Goal: Task Accomplishment & Management: Manage account settings

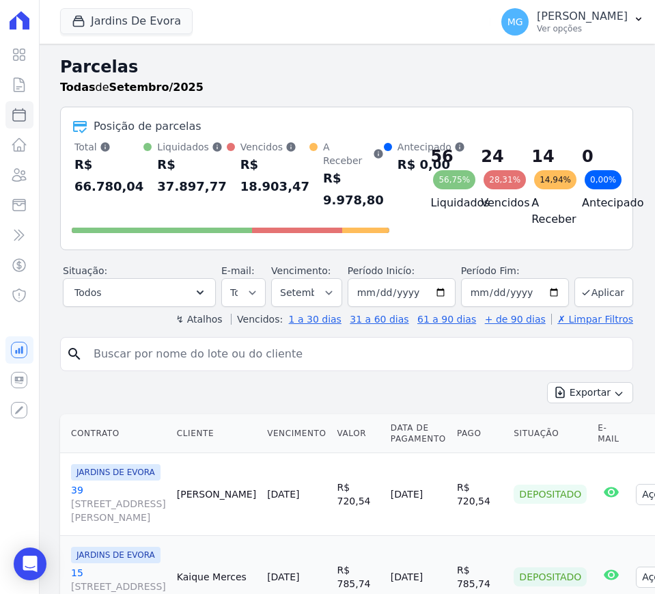
select select
click at [28, 92] on link "Contratos" at bounding box center [19, 84] width 28 height 27
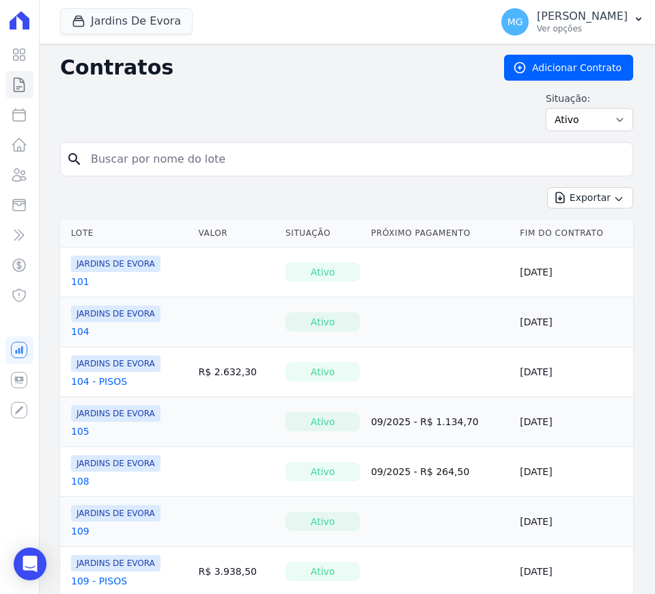
click at [178, 155] on input "search" at bounding box center [355, 158] width 544 height 27
type input "76"
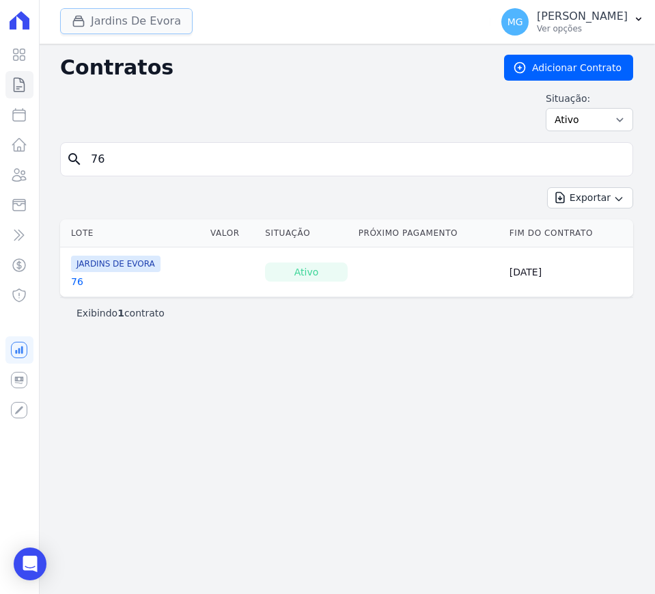
click at [154, 26] on button "Jardins De Evora" at bounding box center [126, 21] width 133 height 26
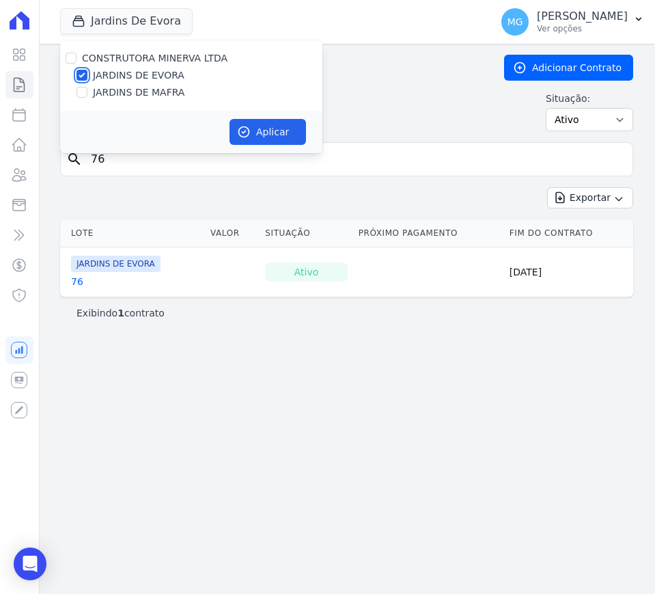
click at [83, 76] on input "JARDINS DE EVORA" at bounding box center [81, 75] width 11 height 11
checkbox input "false"
click at [86, 89] on input "JARDINS DE MAFRA" at bounding box center [81, 92] width 11 height 11
checkbox input "true"
click at [283, 132] on button "Aplicar" at bounding box center [267, 132] width 76 height 26
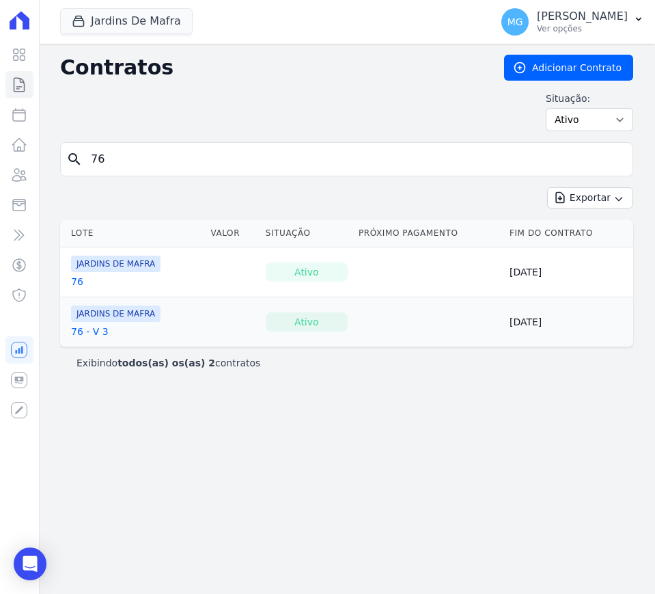
click at [74, 278] on link "76" at bounding box center [77, 282] width 12 height 14
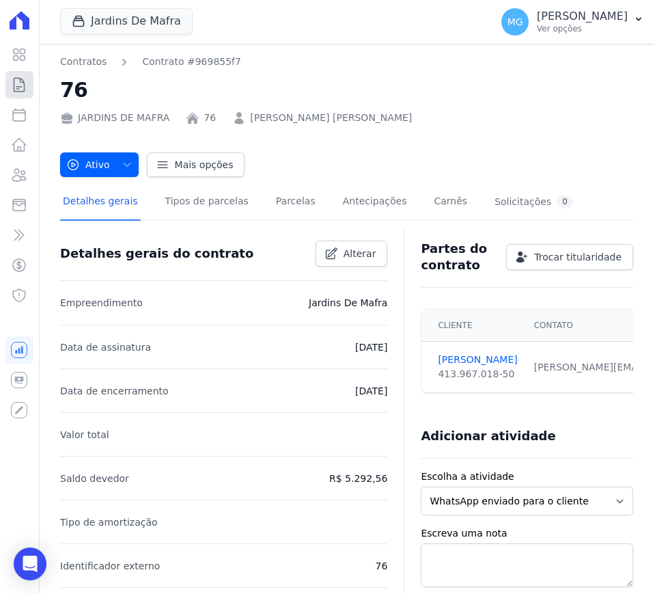
click at [24, 84] on icon at bounding box center [19, 85] width 10 height 14
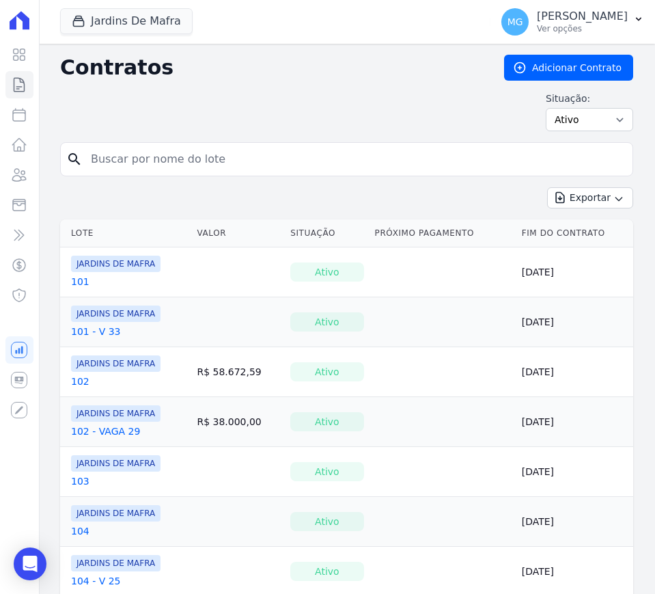
click at [338, 168] on input "search" at bounding box center [355, 158] width 544 height 27
type input "49"
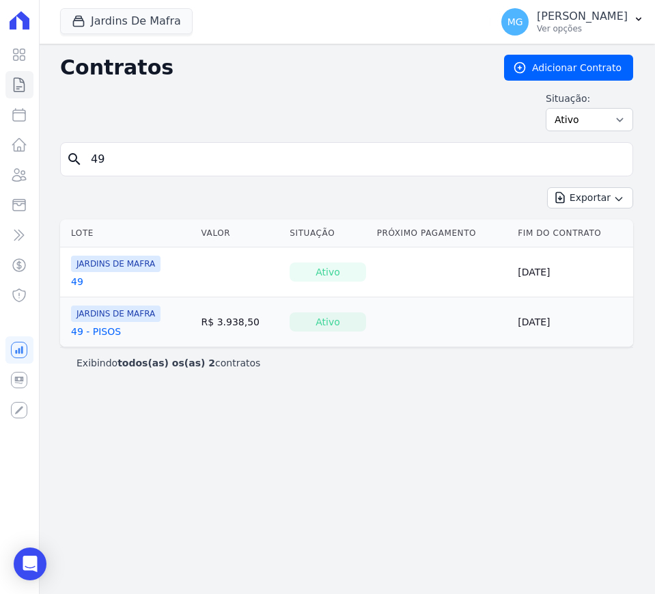
click at [75, 282] on link "49" at bounding box center [77, 282] width 12 height 14
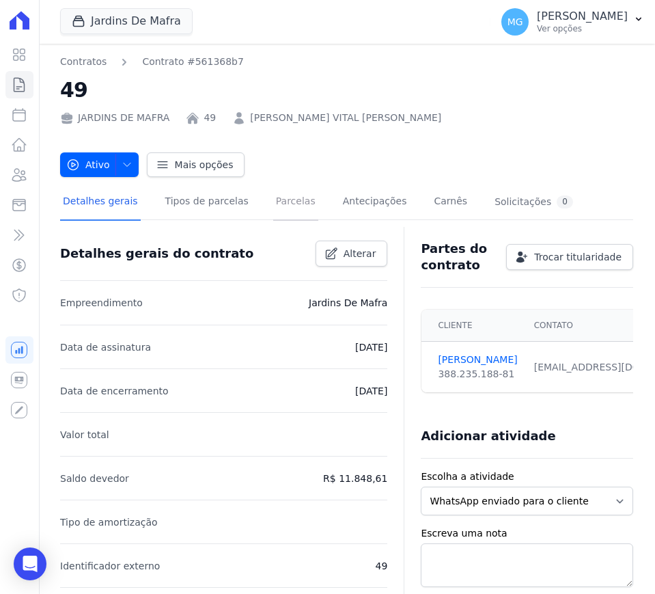
click at [278, 199] on link "Parcelas" at bounding box center [295, 202] width 45 height 36
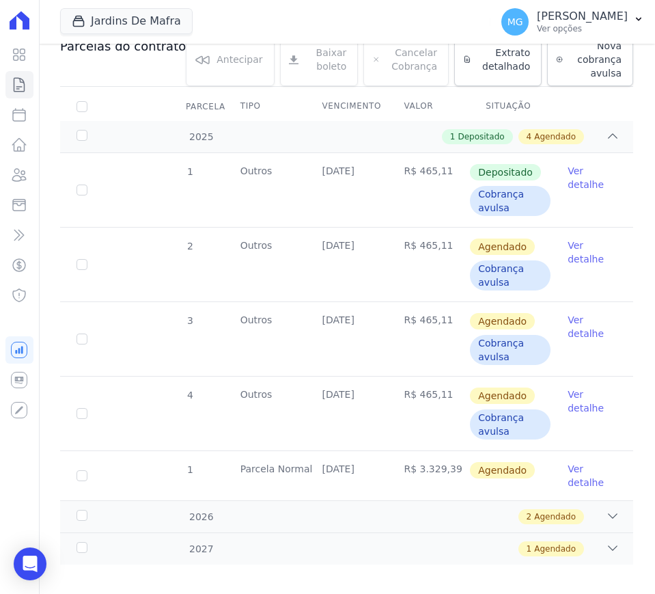
scroll to position [223, 0]
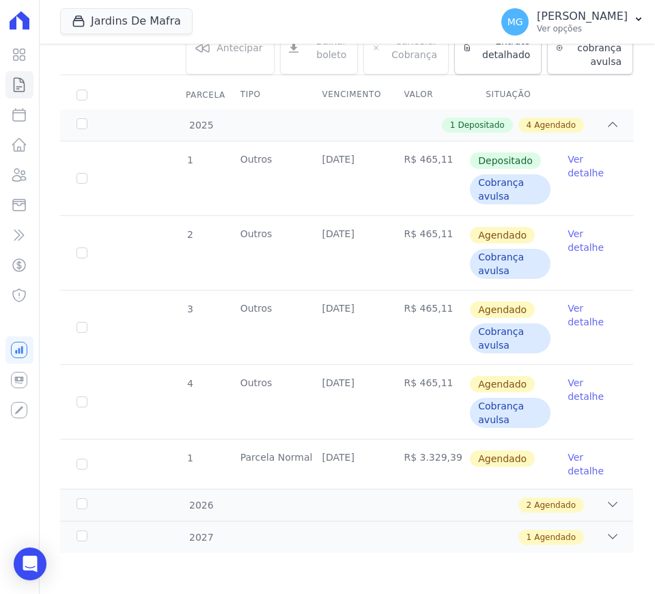
click at [573, 242] on link "Ver detalhe" at bounding box center [592, 240] width 49 height 27
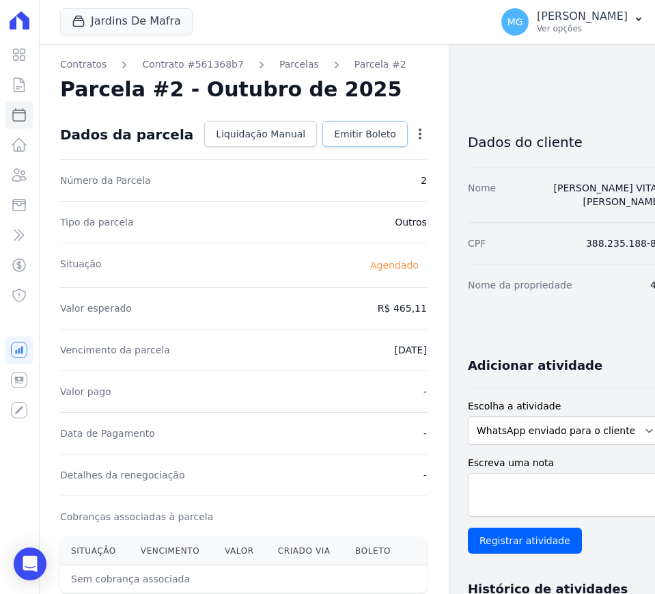
click at [337, 136] on span "Emitir Boleto" at bounding box center [365, 134] width 62 height 14
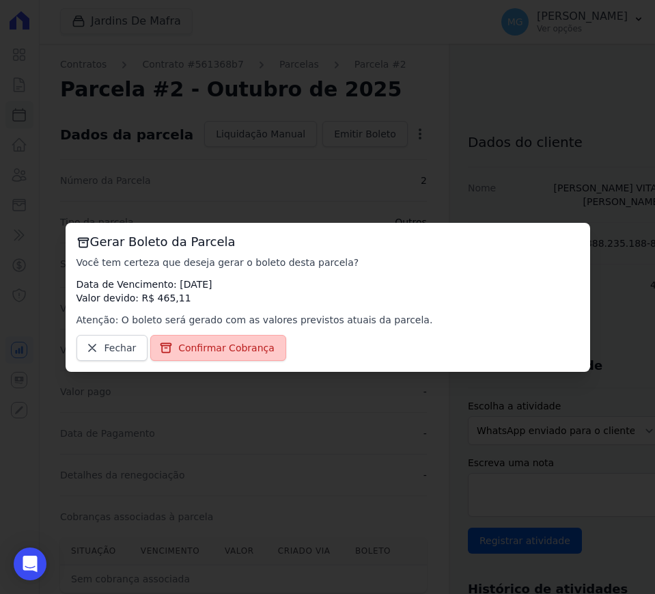
click at [221, 352] on span "Confirmar Cobrança" at bounding box center [226, 348] width 96 height 14
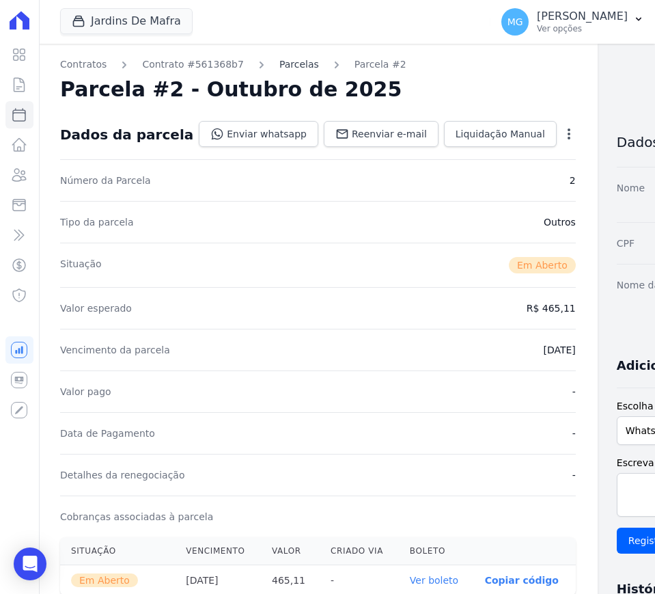
click at [279, 65] on link "Parcelas" at bounding box center [299, 64] width 40 height 14
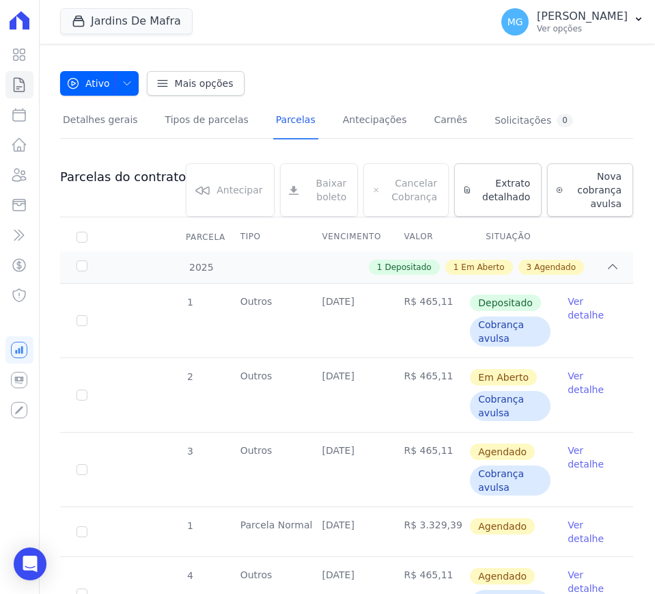
scroll to position [171, 0]
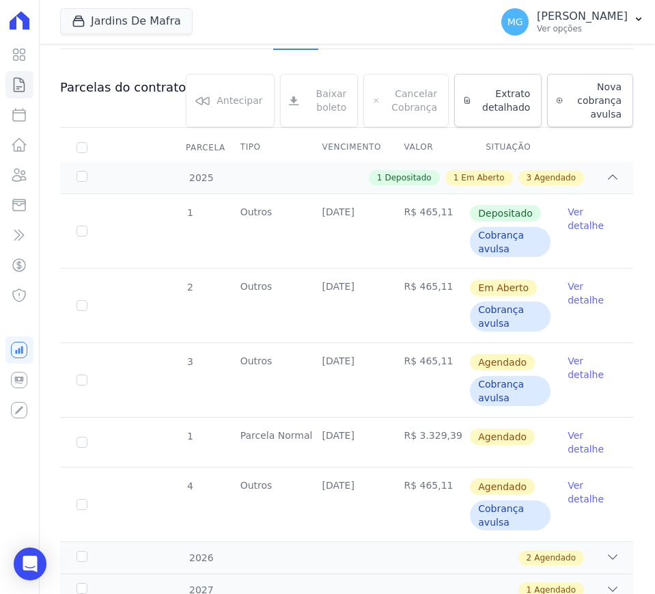
click at [569, 371] on link "Ver detalhe" at bounding box center [592, 367] width 49 height 27
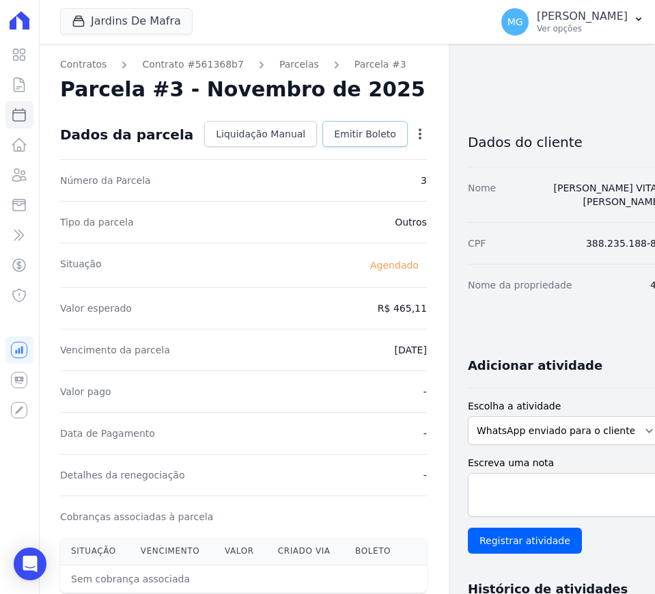
click at [334, 135] on span "Emitir Boleto" at bounding box center [365, 134] width 62 height 14
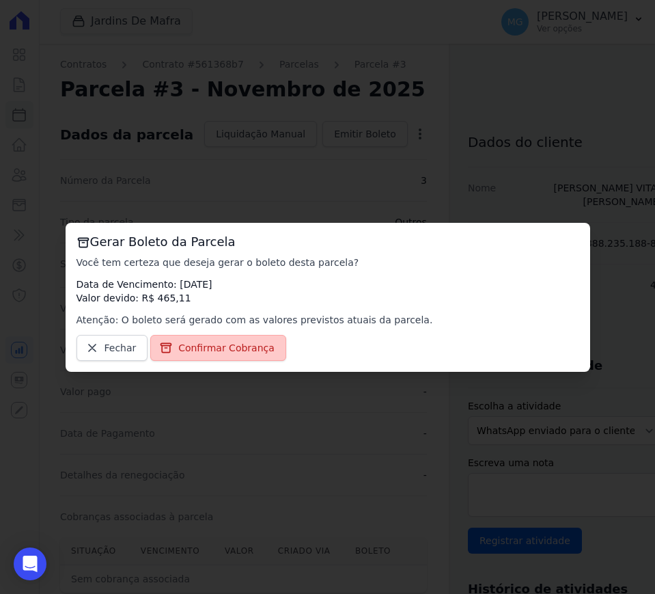
click at [221, 342] on span "Confirmar Cobrança" at bounding box center [226, 348] width 96 height 14
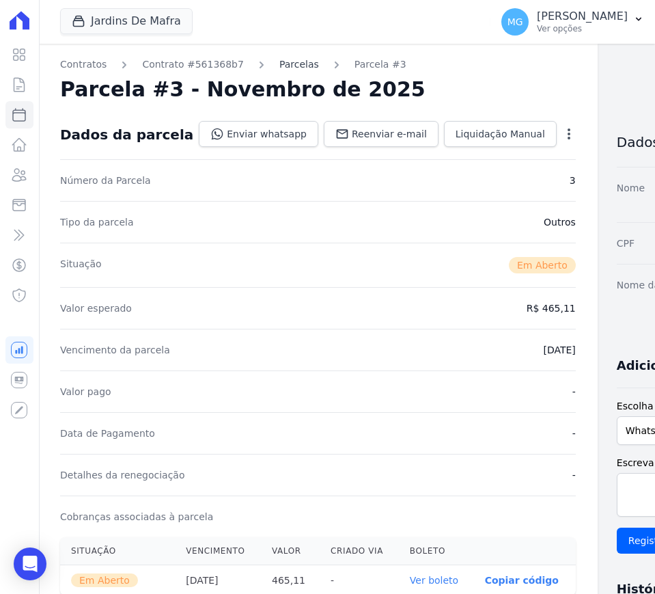
click at [279, 70] on link "Parcelas" at bounding box center [299, 64] width 40 height 14
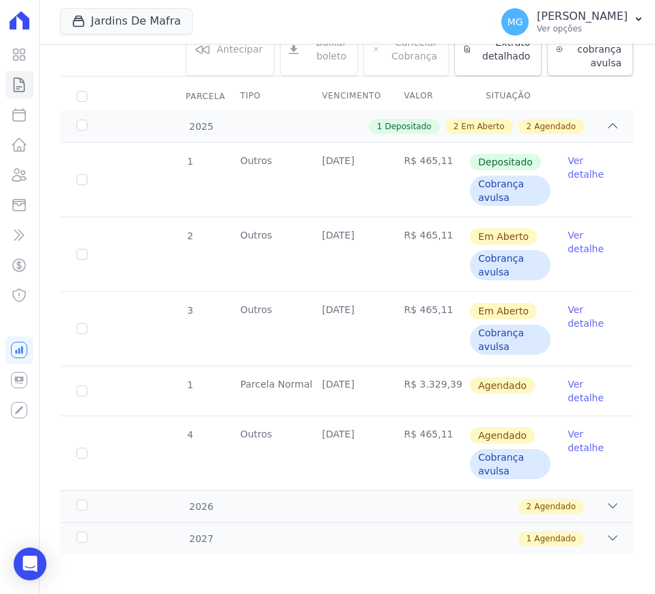
scroll to position [223, 0]
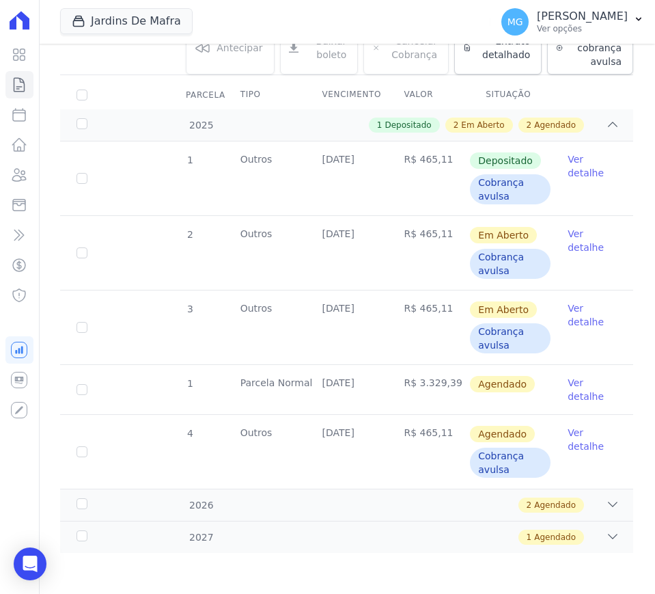
click at [570, 389] on link "Ver detalhe" at bounding box center [592, 389] width 49 height 27
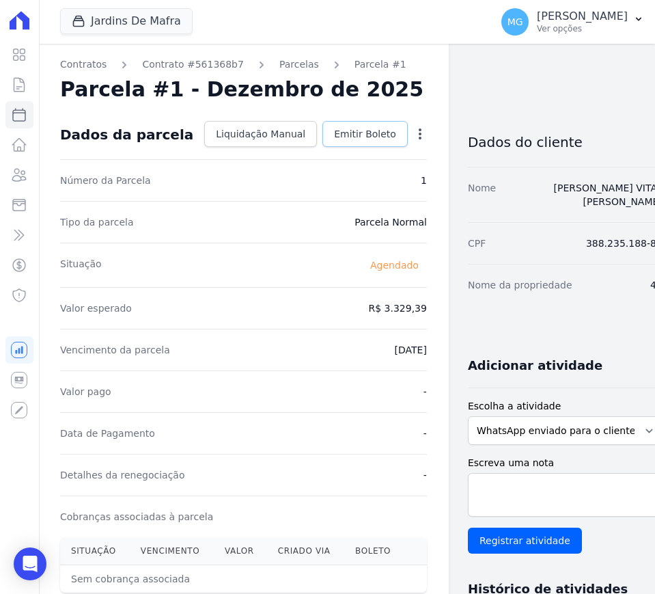
click at [342, 142] on link "Emitir Boleto" at bounding box center [364, 134] width 85 height 26
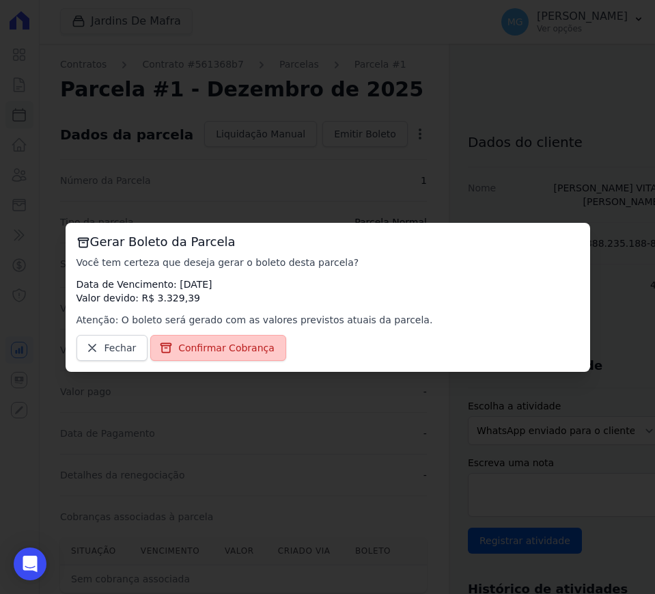
click at [223, 352] on span "Confirmar Cobrança" at bounding box center [226, 348] width 96 height 14
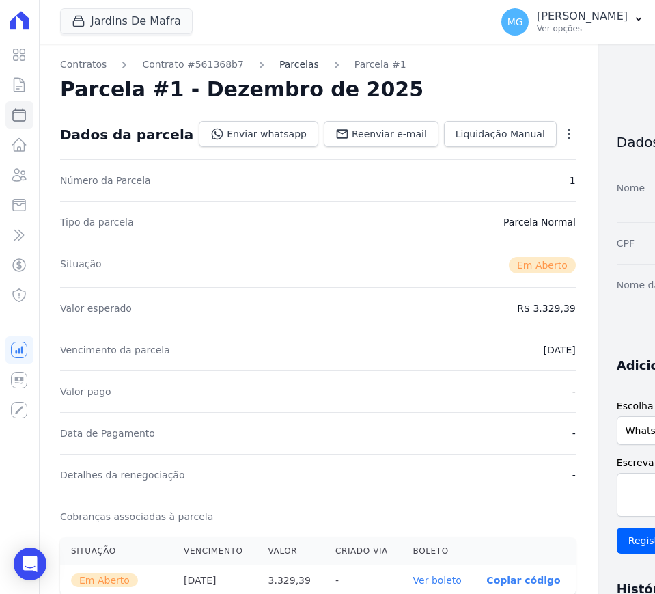
click at [279, 61] on link "Parcelas" at bounding box center [299, 64] width 40 height 14
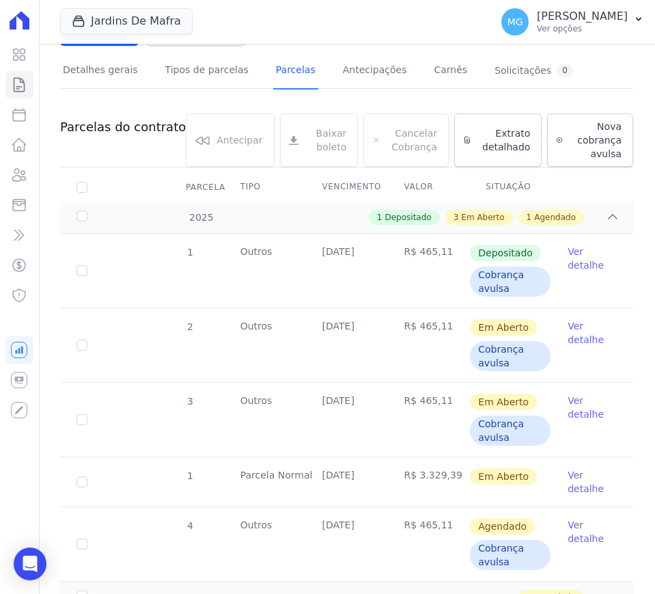
scroll to position [223, 0]
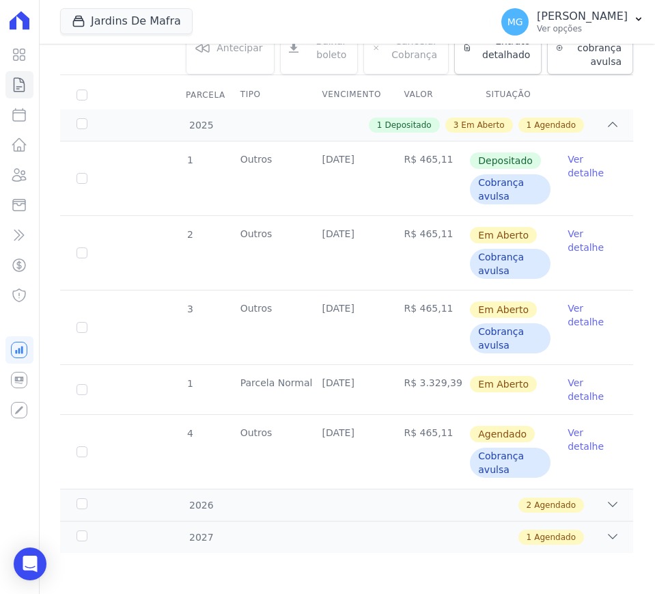
click at [568, 438] on link "Ver detalhe" at bounding box center [592, 439] width 49 height 27
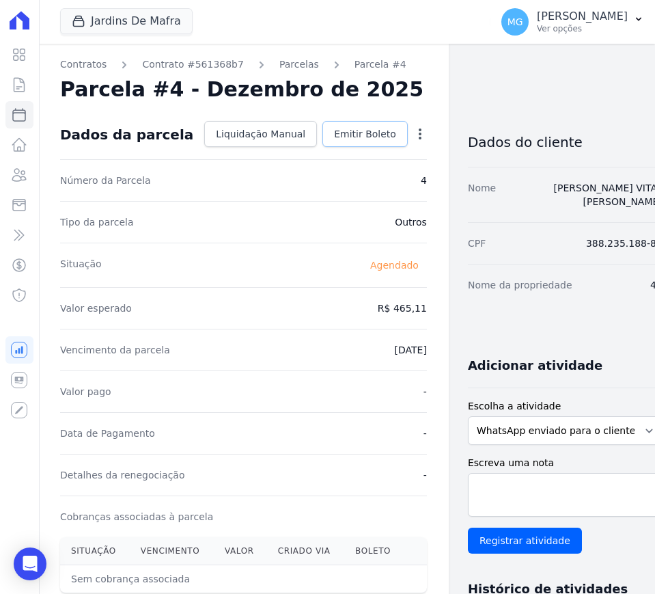
click at [334, 137] on span "Emitir Boleto" at bounding box center [365, 134] width 62 height 14
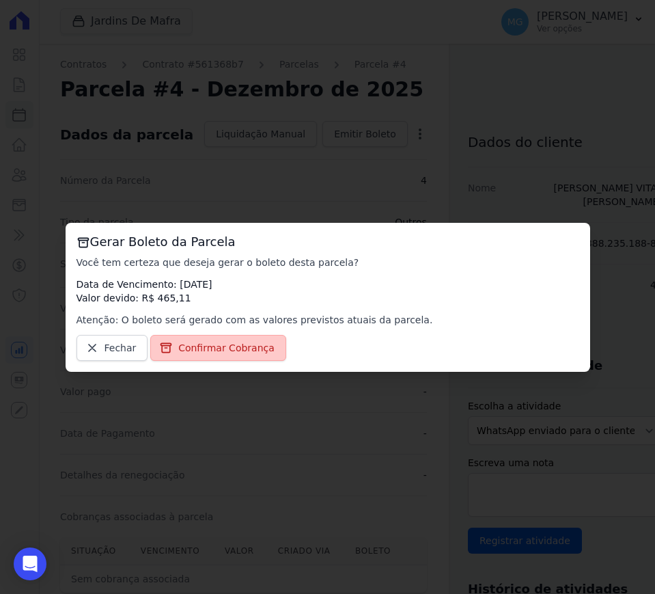
click at [236, 344] on span "Confirmar Cobrança" at bounding box center [226, 348] width 96 height 14
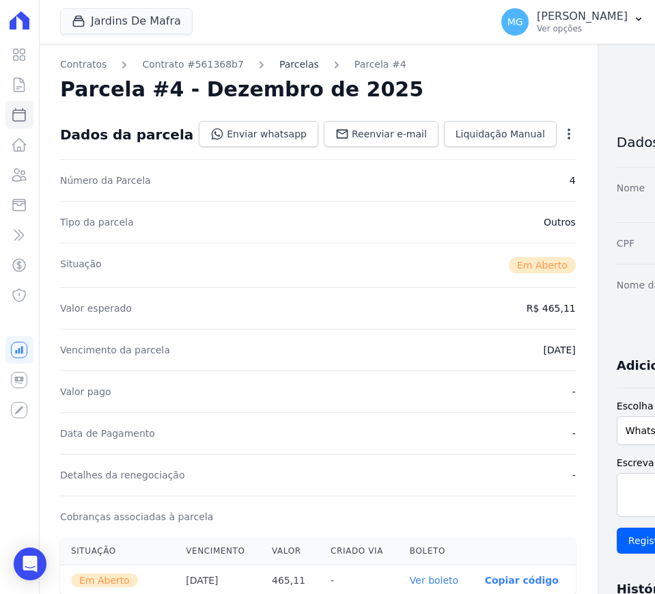
click at [279, 61] on link "Parcelas" at bounding box center [299, 64] width 40 height 14
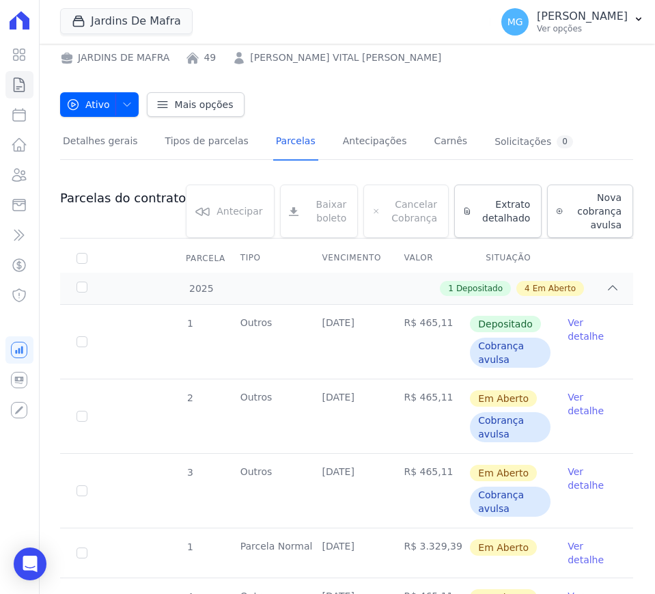
scroll to position [223, 0]
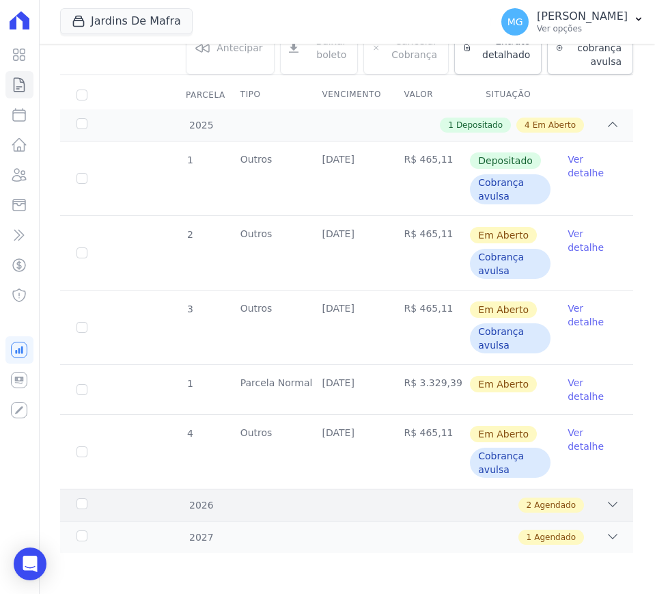
click at [606, 507] on icon at bounding box center [613, 504] width 14 height 14
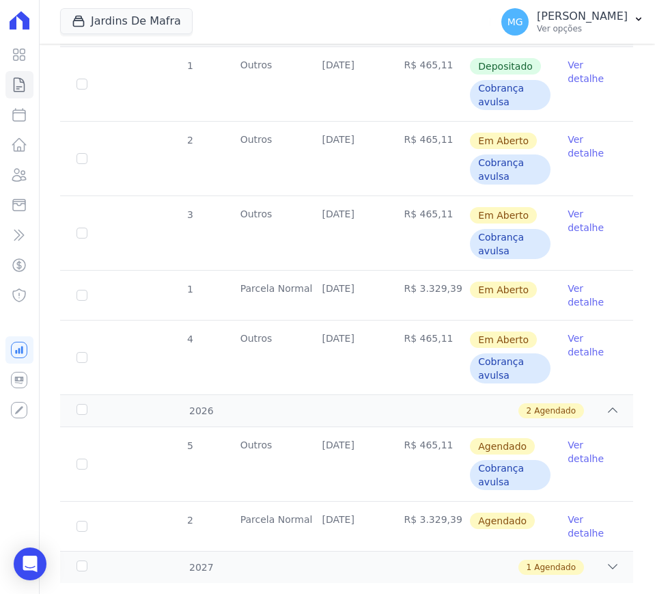
scroll to position [348, 0]
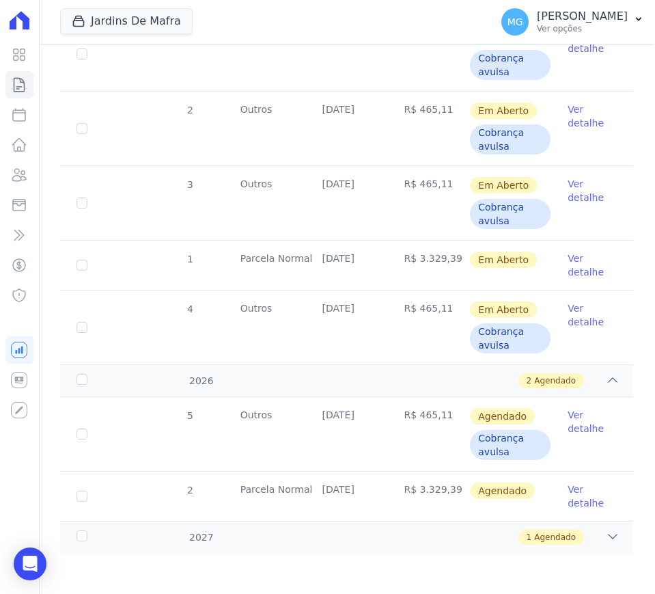
click at [572, 427] on link "Ver detalhe" at bounding box center [592, 421] width 49 height 27
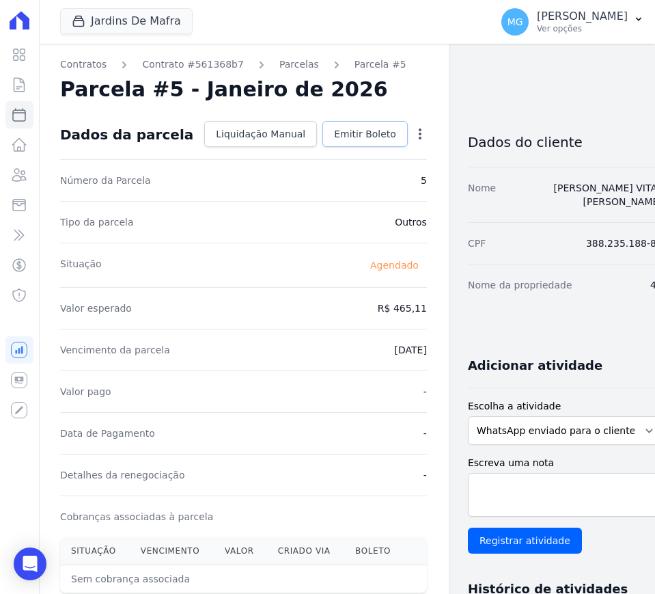
click at [334, 139] on span "Emitir Boleto" at bounding box center [365, 134] width 62 height 14
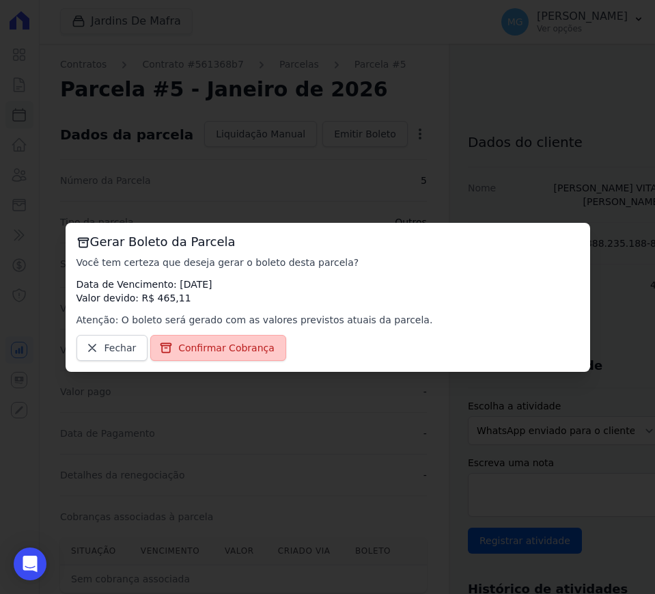
click at [212, 344] on span "Confirmar Cobrança" at bounding box center [226, 348] width 96 height 14
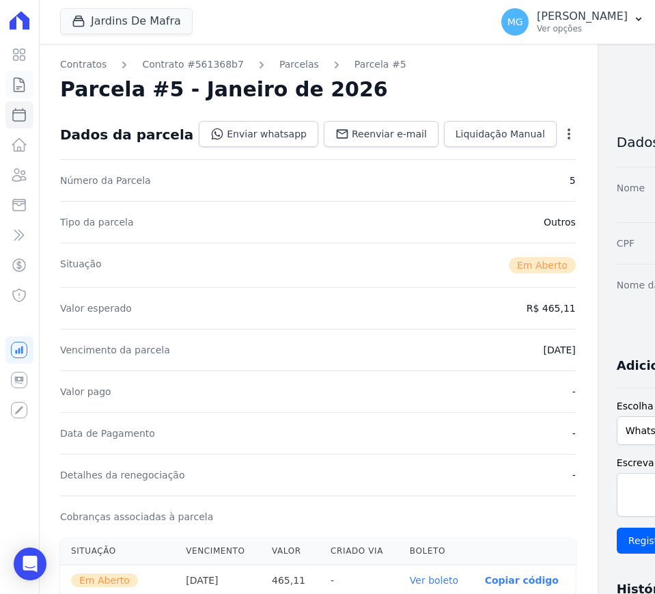
click at [20, 93] on link "Contratos" at bounding box center [19, 84] width 28 height 27
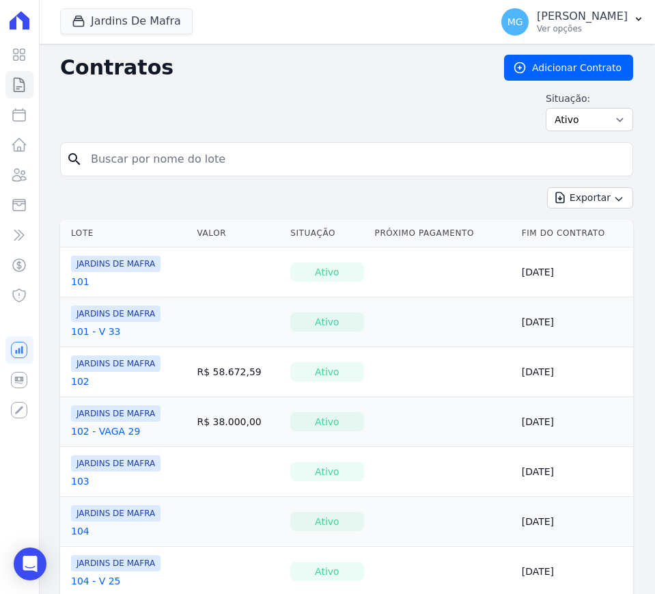
click at [143, 157] on input "search" at bounding box center [355, 158] width 544 height 27
type input "74"
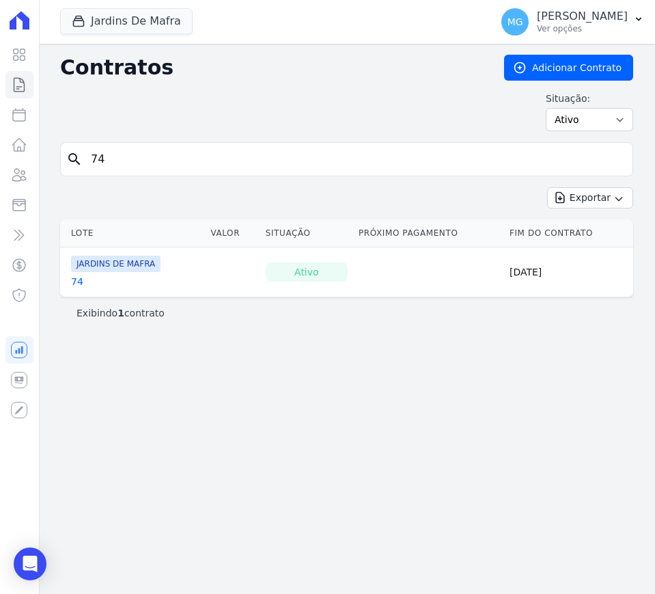
click at [76, 282] on link "74" at bounding box center [77, 282] width 12 height 14
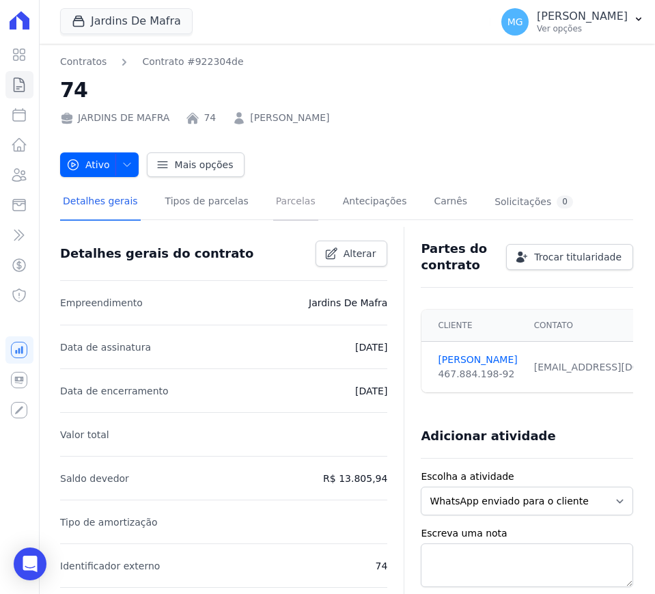
click at [283, 194] on link "Parcelas" at bounding box center [295, 202] width 45 height 36
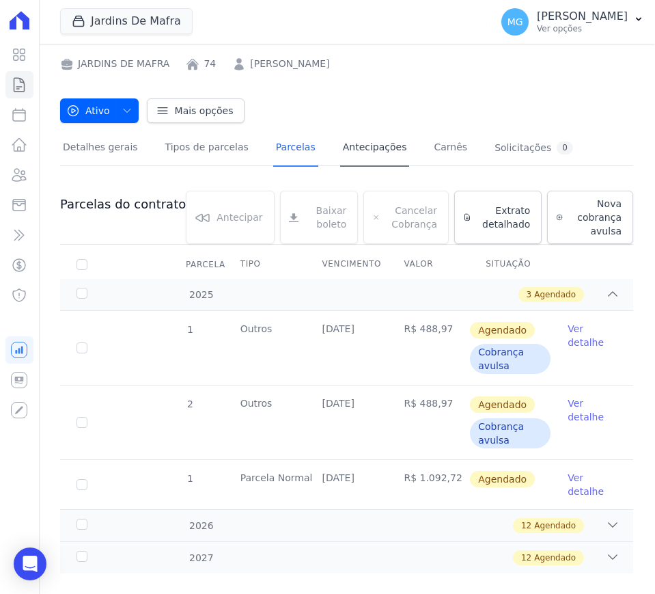
scroll to position [74, 0]
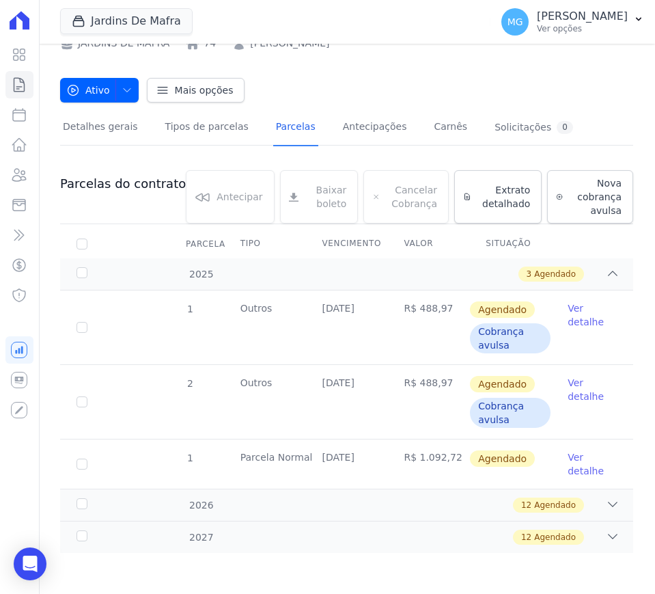
click at [571, 324] on link "Ver detalhe" at bounding box center [592, 314] width 49 height 27
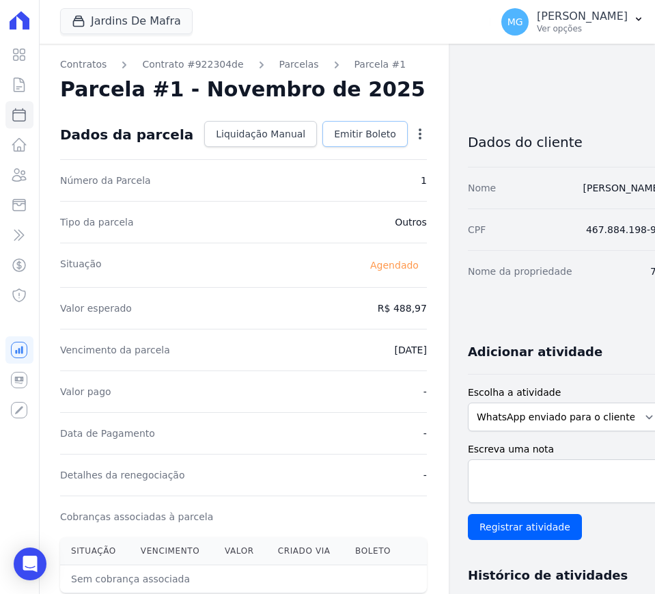
click at [334, 128] on span "Emitir Boleto" at bounding box center [365, 134] width 62 height 14
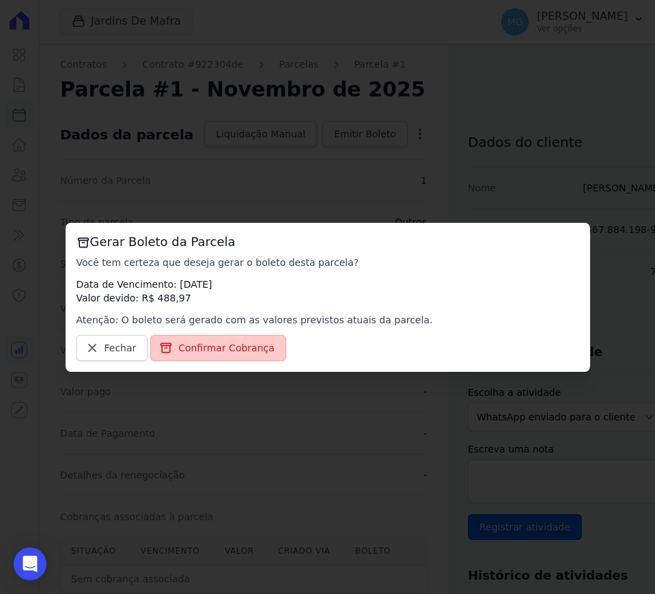
click at [221, 358] on link "Confirmar Cobrança" at bounding box center [218, 348] width 136 height 26
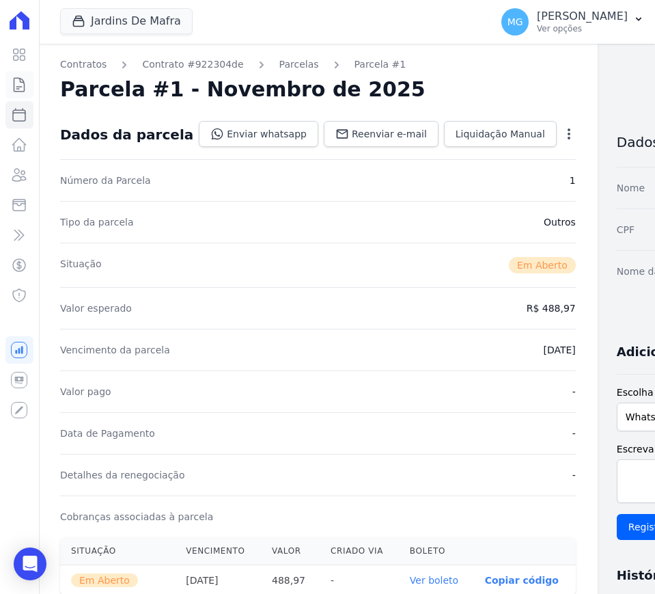
click at [14, 85] on icon at bounding box center [19, 85] width 10 height 14
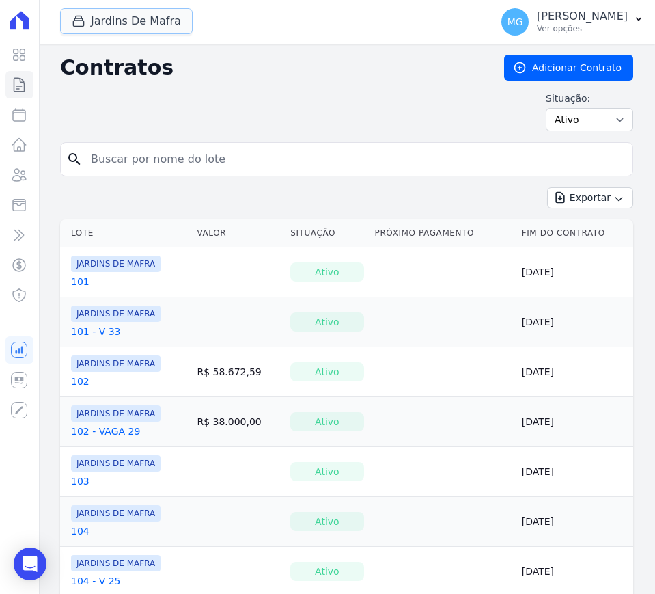
click at [131, 23] on button "Jardins De Mafra" at bounding box center [126, 21] width 133 height 26
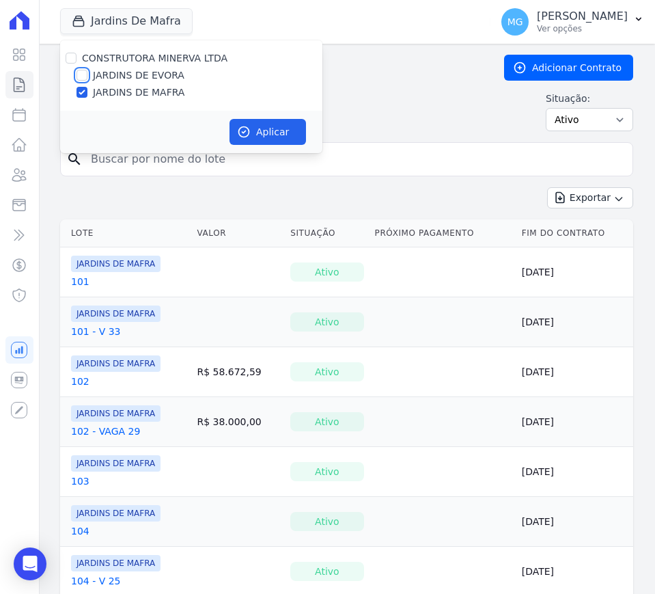
click at [81, 79] on input "JARDINS DE EVORA" at bounding box center [81, 75] width 11 height 11
checkbox input "true"
click at [83, 87] on input "JARDINS DE MAFRA" at bounding box center [81, 92] width 11 height 11
checkbox input "false"
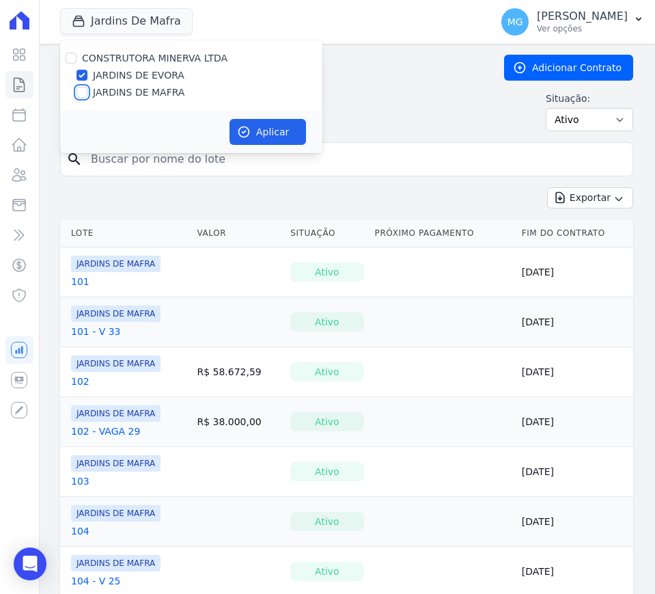
checkbox input "false"
click at [256, 132] on button "Aplicar" at bounding box center [267, 132] width 76 height 26
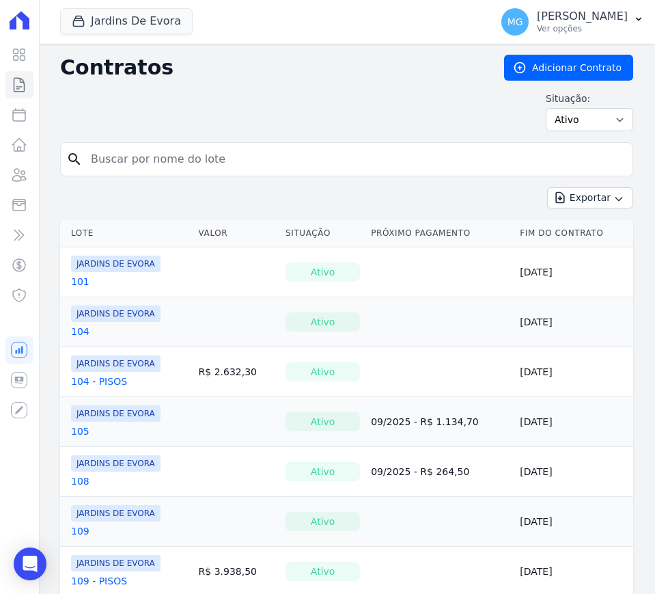
click at [191, 152] on input "search" at bounding box center [355, 158] width 544 height 27
type input "26"
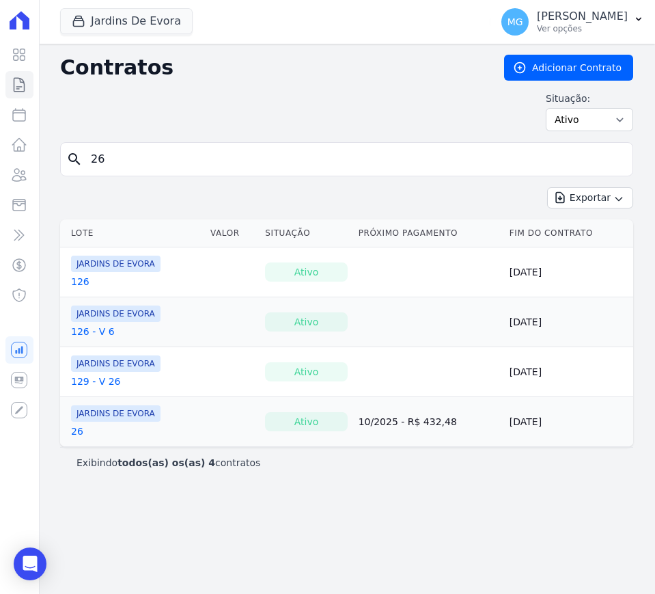
click at [78, 430] on link "26" at bounding box center [77, 431] width 12 height 14
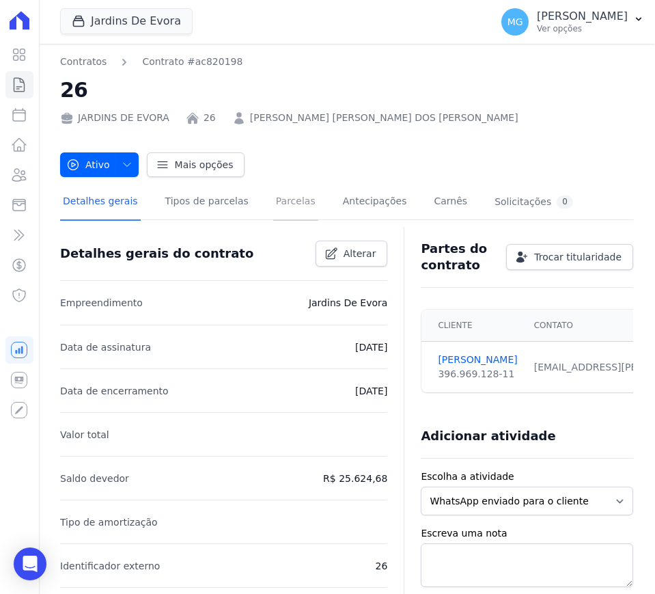
click at [284, 193] on link "Parcelas" at bounding box center [295, 202] width 45 height 36
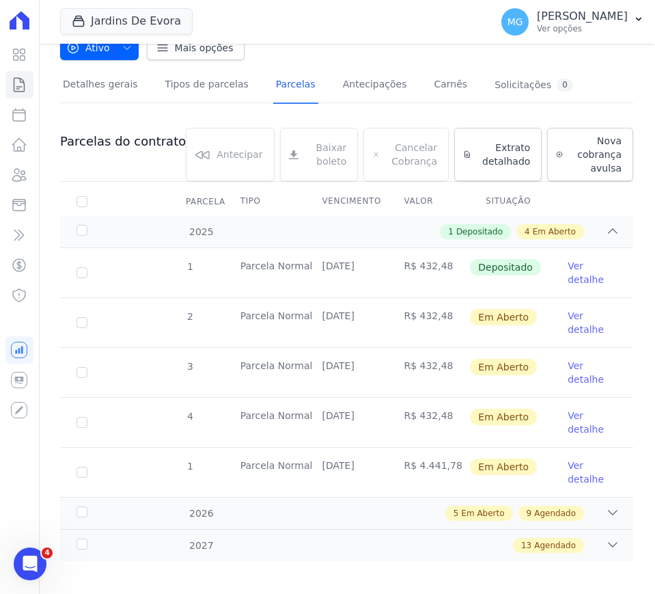
scroll to position [125, 0]
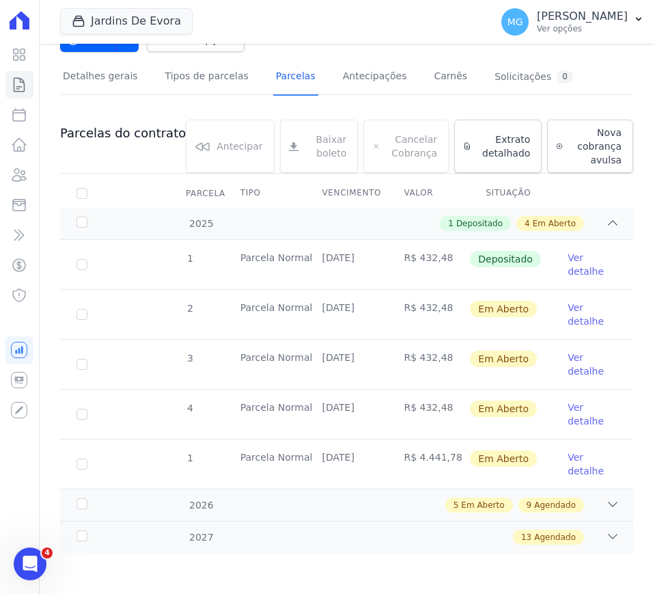
click at [568, 311] on link "Ver detalhe" at bounding box center [592, 314] width 49 height 27
click at [568, 320] on link "Ver detalhe" at bounding box center [592, 314] width 49 height 27
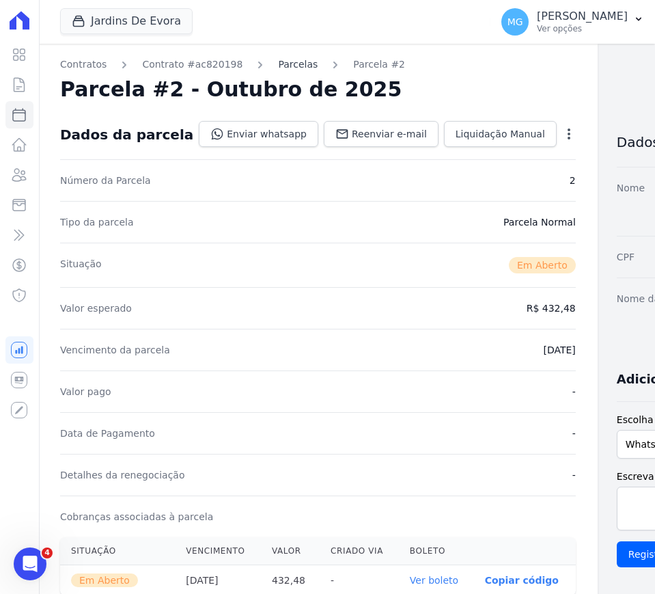
click at [278, 68] on link "Parcelas" at bounding box center [298, 64] width 40 height 14
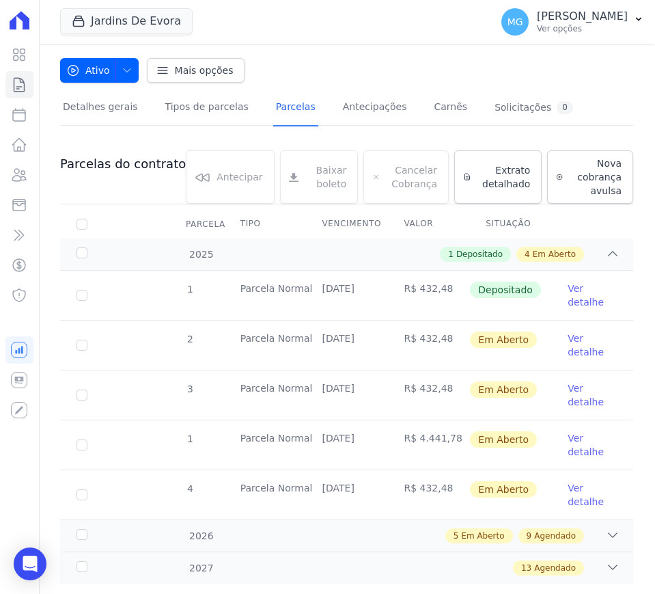
scroll to position [125, 0]
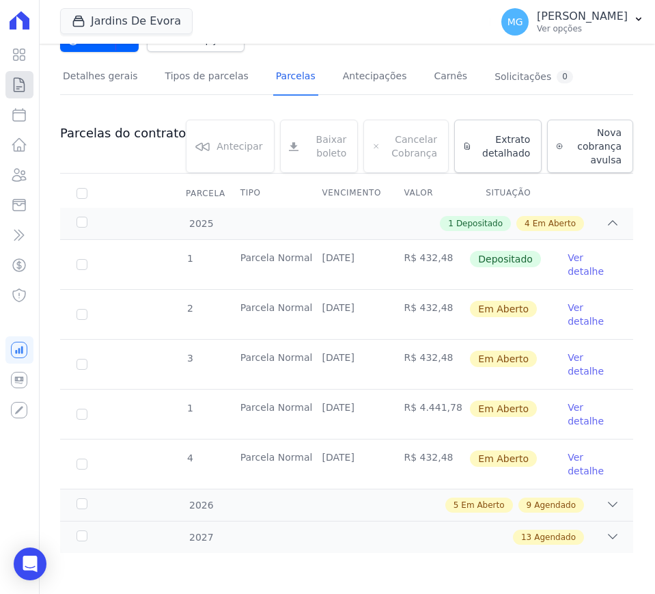
click at [27, 84] on link "Contratos" at bounding box center [19, 84] width 28 height 27
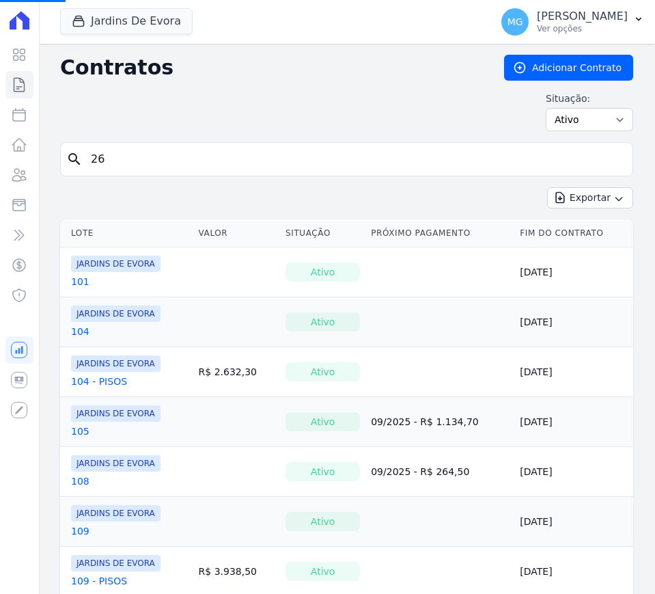
click at [171, 148] on input "26" at bounding box center [355, 158] width 544 height 27
click at [171, 148] on input "search" at bounding box center [355, 158] width 544 height 27
type input "128"
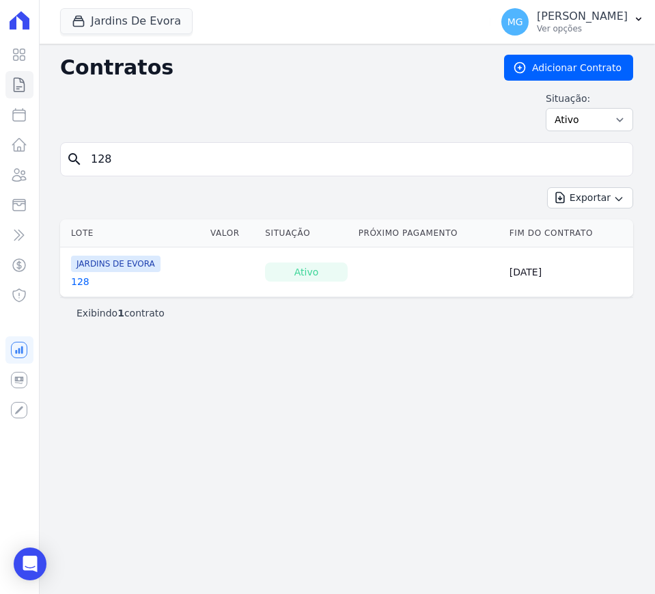
click at [83, 281] on link "128" at bounding box center [80, 282] width 18 height 14
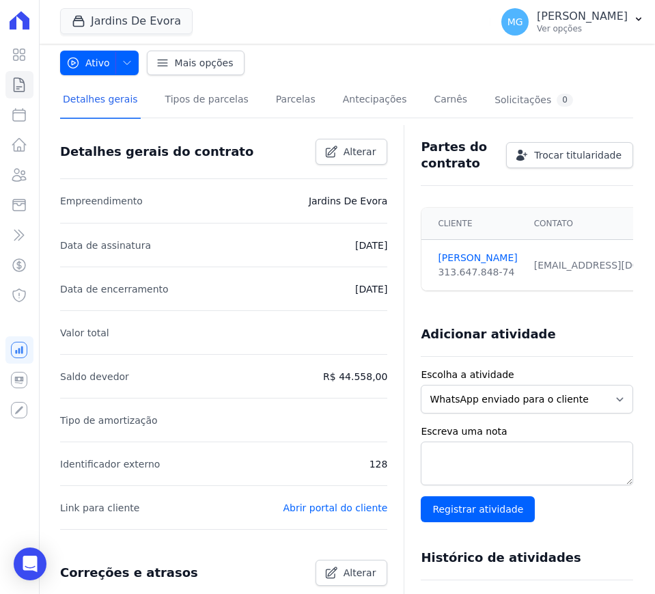
scroll to position [57, 0]
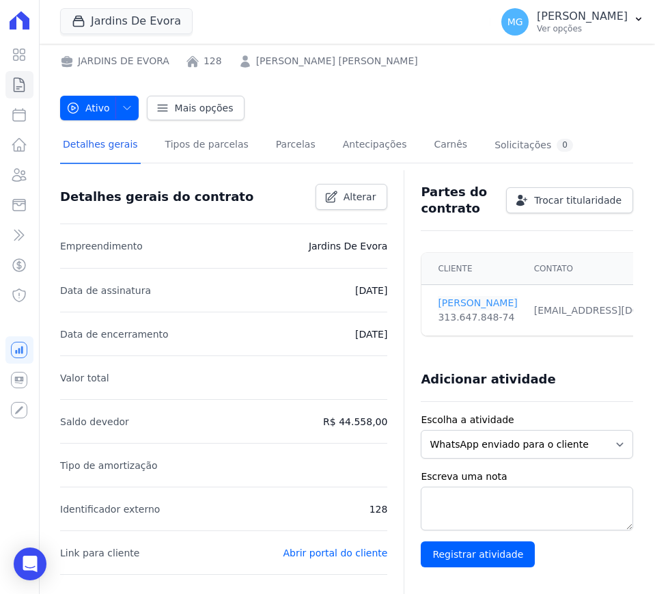
click at [462, 300] on link "[PERSON_NAME]" at bounding box center [477, 303] width 79 height 14
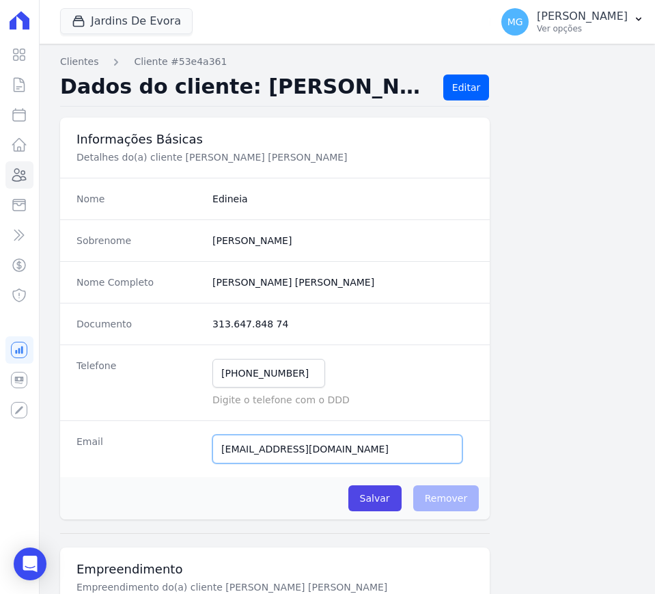
click at [266, 451] on input "[EMAIL_ADDRESS][DOMAIN_NAME]" at bounding box center [337, 448] width 250 height 29
paste input "vellyn.cavalcante21"
type input "[EMAIL_ADDRESS][DOMAIN_NAME]"
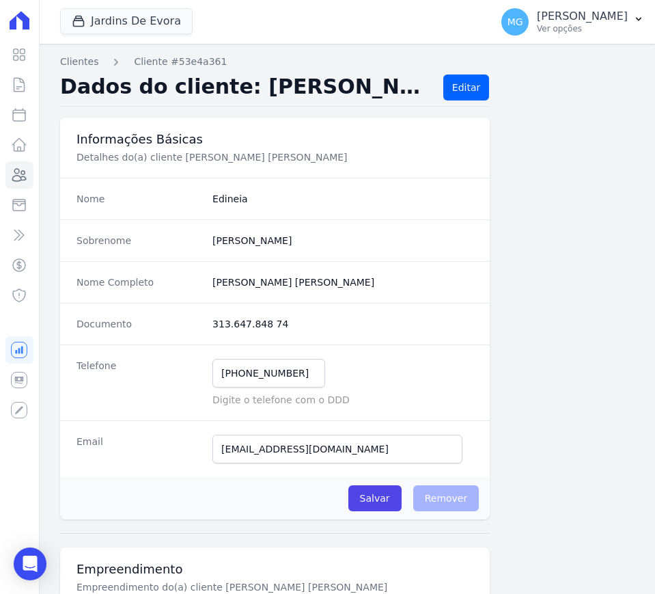
click at [306, 473] on div "Email [EMAIL_ADDRESS][DOMAIN_NAME] E-mail enviado. Aguardando confirmação.." at bounding box center [275, 448] width 430 height 57
click at [217, 452] on input "[EMAIL_ADDRESS][DOMAIN_NAME]" at bounding box center [337, 448] width 250 height 29
click at [353, 494] on input "Salvar" at bounding box center [374, 498] width 53 height 26
click at [17, 85] on icon at bounding box center [19, 84] width 16 height 16
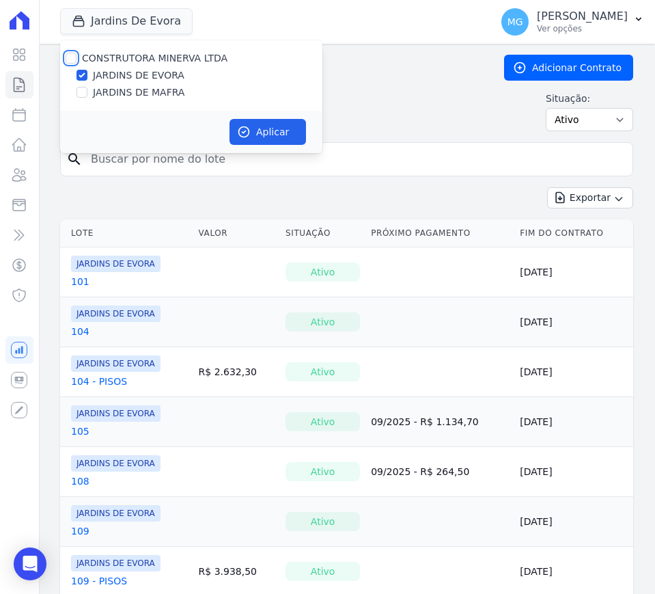
click at [76, 53] on input "CONSTRUTORA MINERVA LTDA" at bounding box center [71, 58] width 11 height 11
checkbox input "true"
click at [255, 124] on button "Aplicar" at bounding box center [267, 132] width 76 height 26
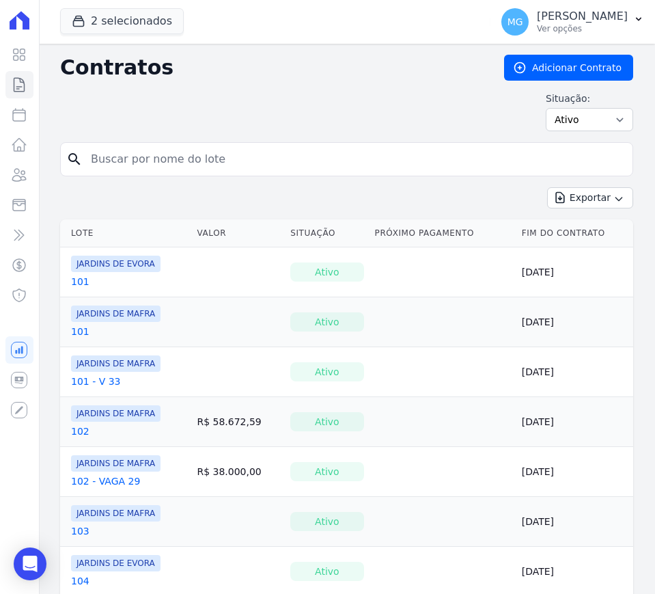
drag, startPoint x: 342, startPoint y: 151, endPoint x: 334, endPoint y: 159, distance: 11.6
click at [342, 151] on input "search" at bounding box center [355, 158] width 544 height 27
type input "85"
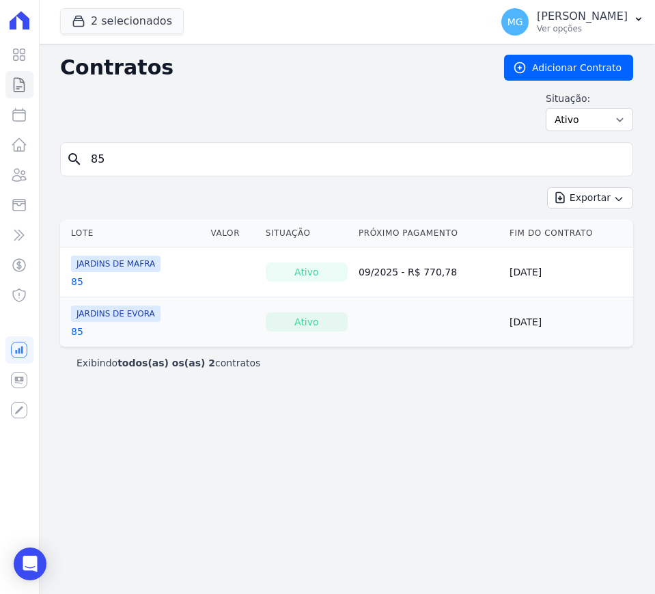
click at [76, 280] on link "85" at bounding box center [77, 282] width 12 height 14
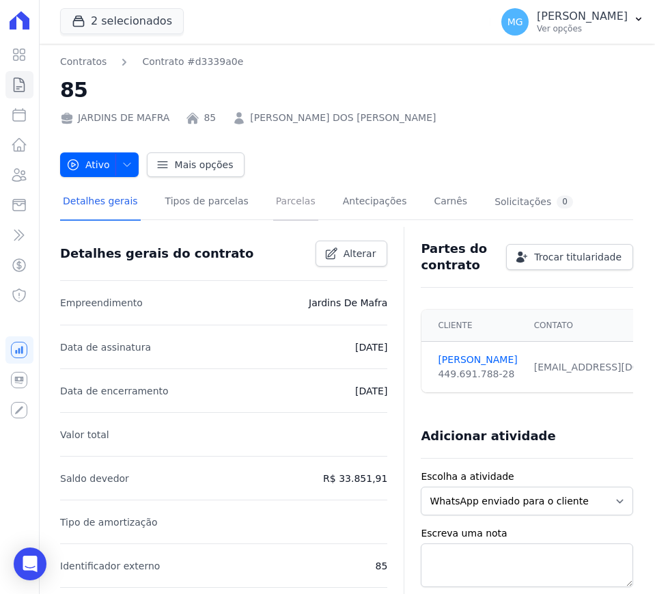
click at [273, 197] on link "Parcelas" at bounding box center [295, 202] width 45 height 36
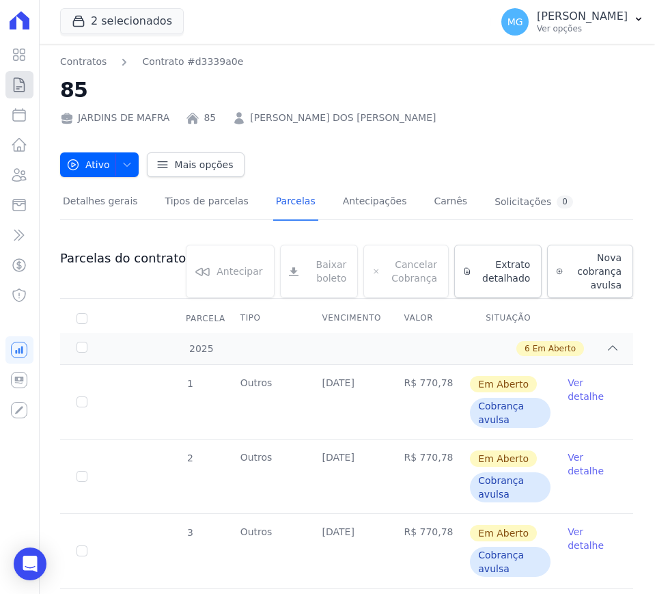
click at [14, 86] on icon at bounding box center [19, 85] width 10 height 14
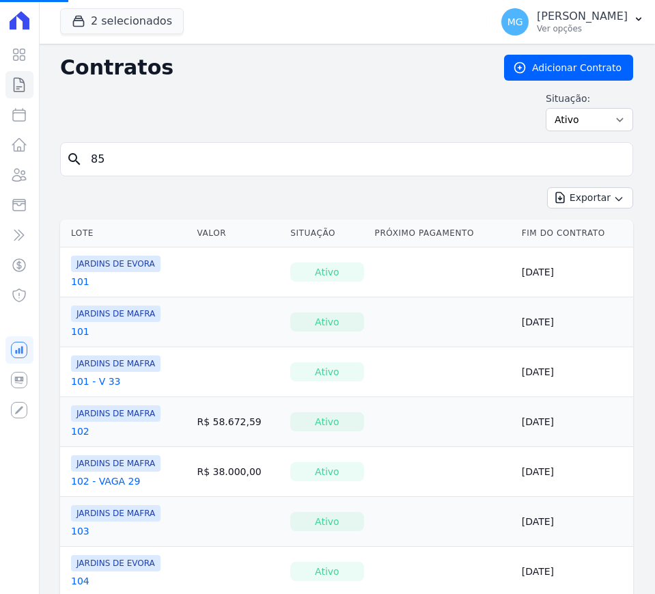
click at [176, 154] on input "85" at bounding box center [355, 158] width 544 height 27
click at [175, 154] on input "search" at bounding box center [355, 158] width 544 height 27
type input "35"
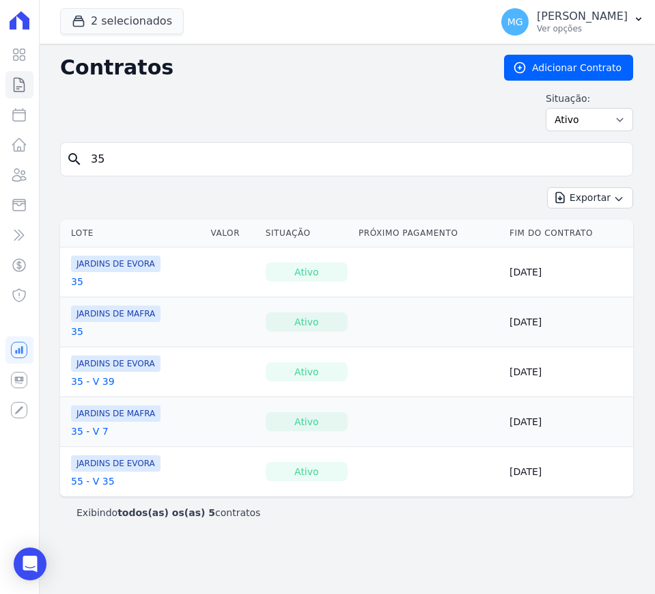
click at [79, 278] on link "35" at bounding box center [77, 282] width 12 height 14
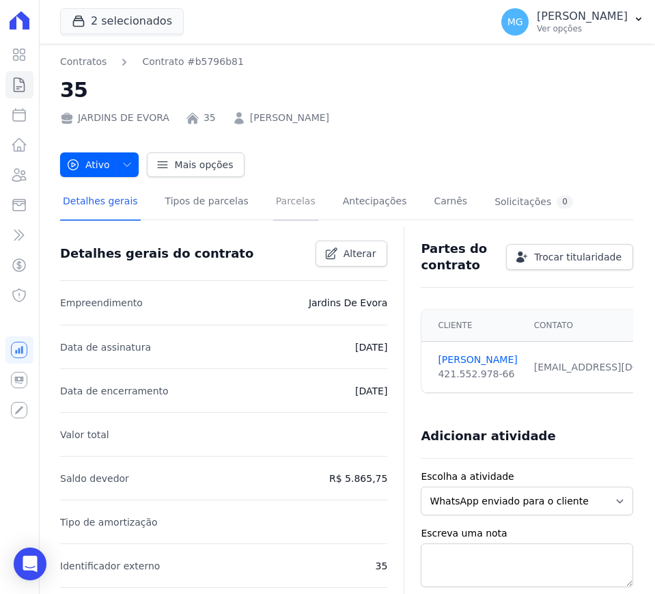
click at [273, 204] on link "Parcelas" at bounding box center [295, 202] width 45 height 36
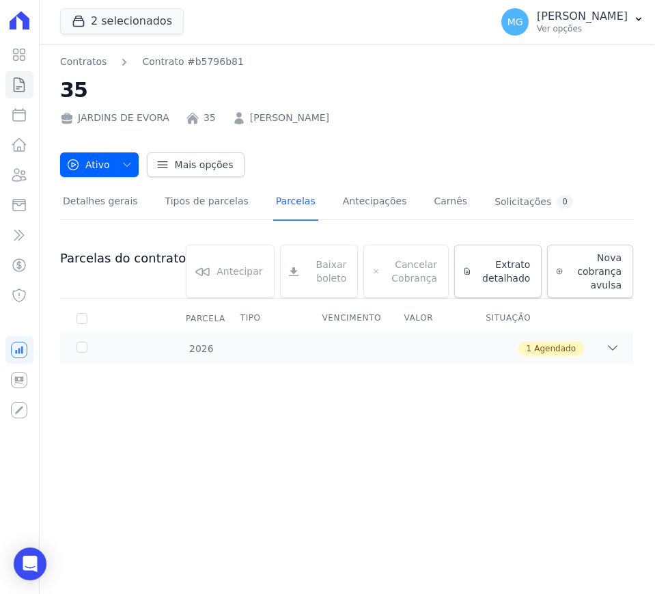
click at [373, 78] on h2 "35" at bounding box center [346, 89] width 573 height 31
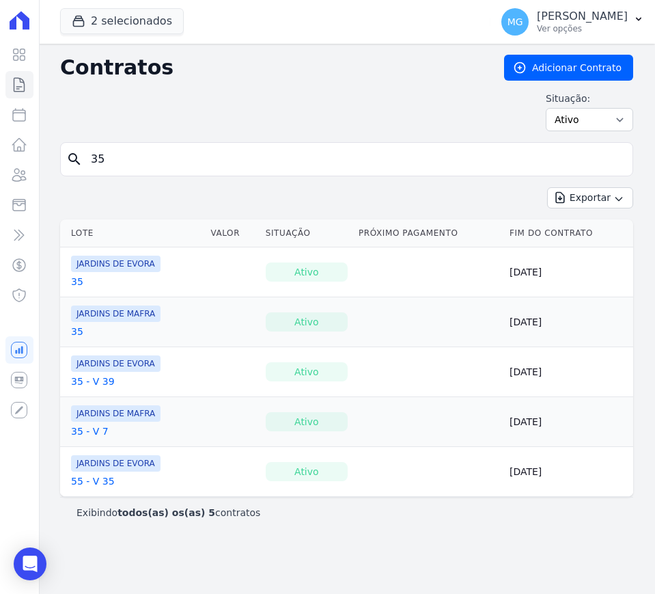
click at [92, 380] on link "35 - V 39" at bounding box center [93, 381] width 44 height 14
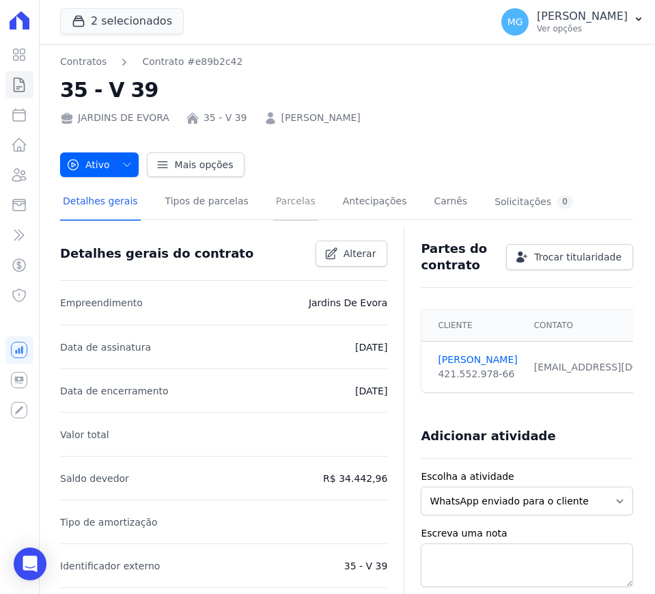
click at [273, 208] on link "Parcelas" at bounding box center [295, 202] width 45 height 36
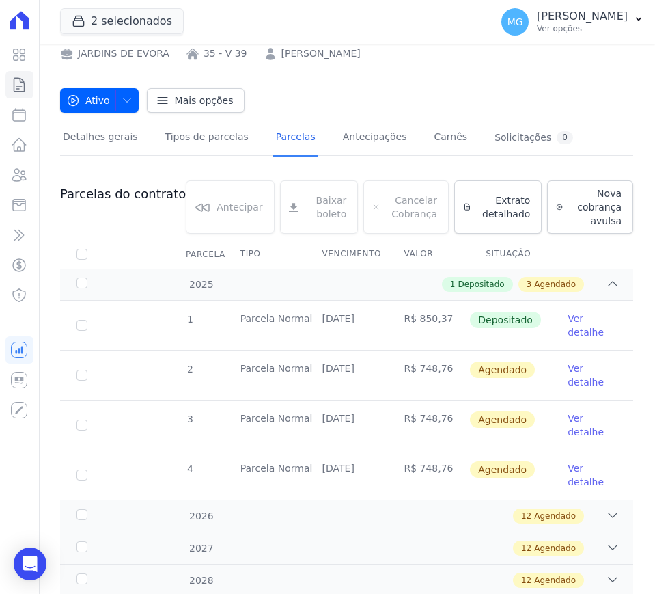
scroll to position [114, 0]
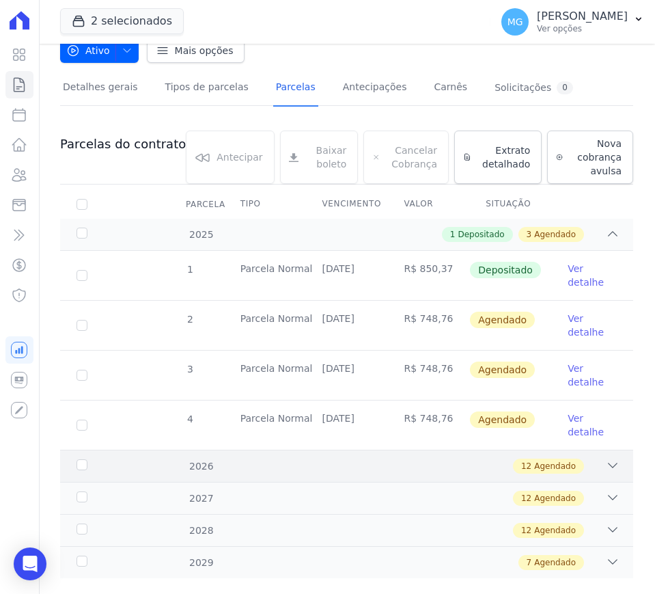
click at [606, 462] on icon at bounding box center [613, 465] width 14 height 14
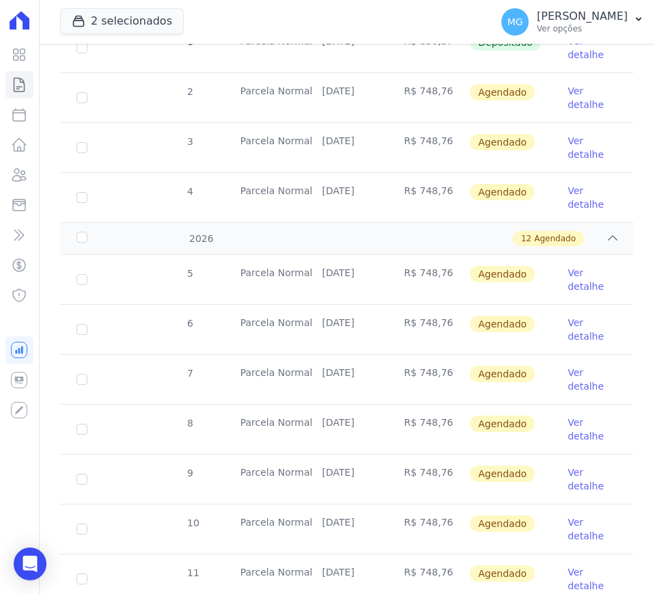
scroll to position [0, 0]
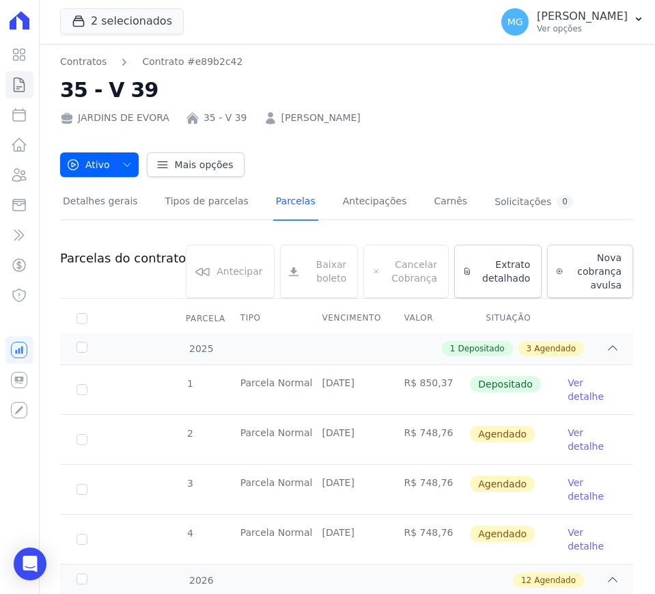
drag, startPoint x: 297, startPoint y: 423, endPoint x: 425, endPoint y: 442, distance: 129.0
click at [425, 442] on tr "2 [GEOGRAPHIC_DATA] [DATE] R$ 748,76 [GEOGRAPHIC_DATA] Ver detalhe" at bounding box center [346, 439] width 573 height 50
click at [478, 437] on span "Agendado" at bounding box center [502, 434] width 65 height 16
click at [24, 83] on icon at bounding box center [19, 85] width 10 height 14
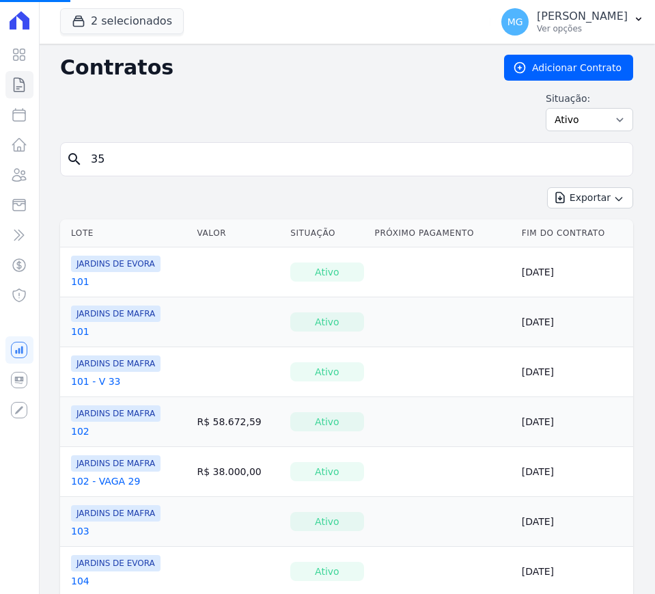
click at [120, 158] on input "35" at bounding box center [355, 158] width 544 height 27
click at [120, 158] on input "search" at bounding box center [355, 158] width 544 height 27
type input "76"
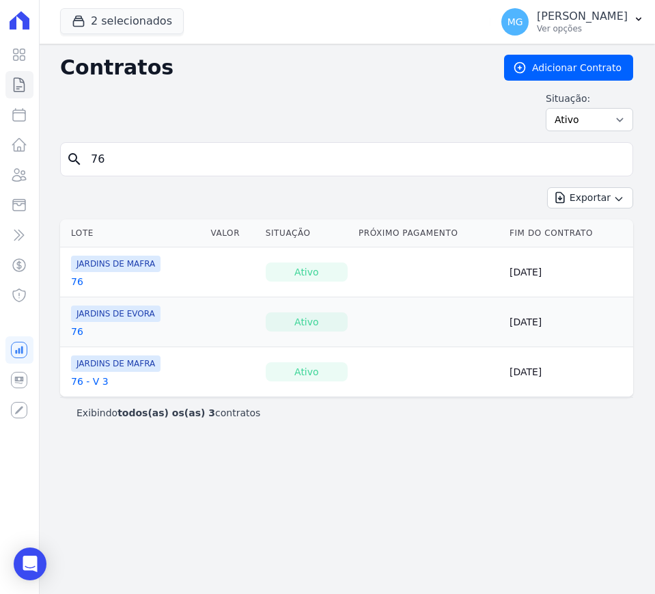
click at [79, 277] on link "76" at bounding box center [77, 282] width 12 height 14
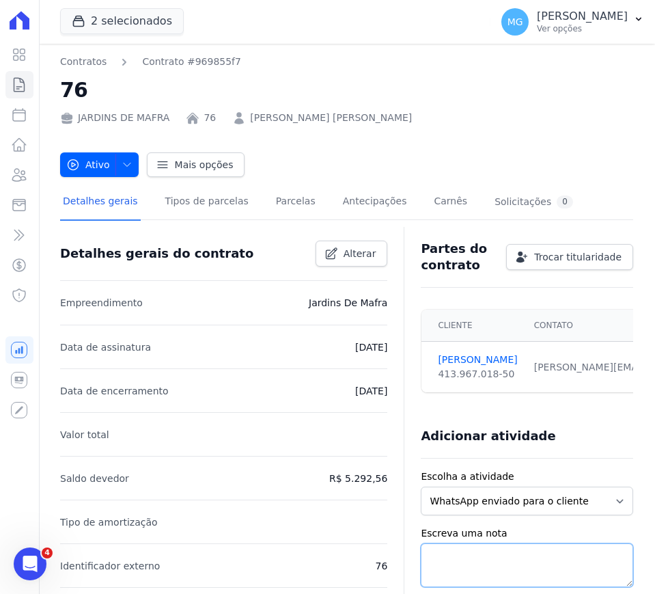
drag, startPoint x: 438, startPoint y: 575, endPoint x: 418, endPoint y: 589, distance: 24.1
click at [438, 575] on textarea "Escreva uma nota" at bounding box center [527, 565] width 212 height 44
